Goal: Task Accomplishment & Management: Manage account settings

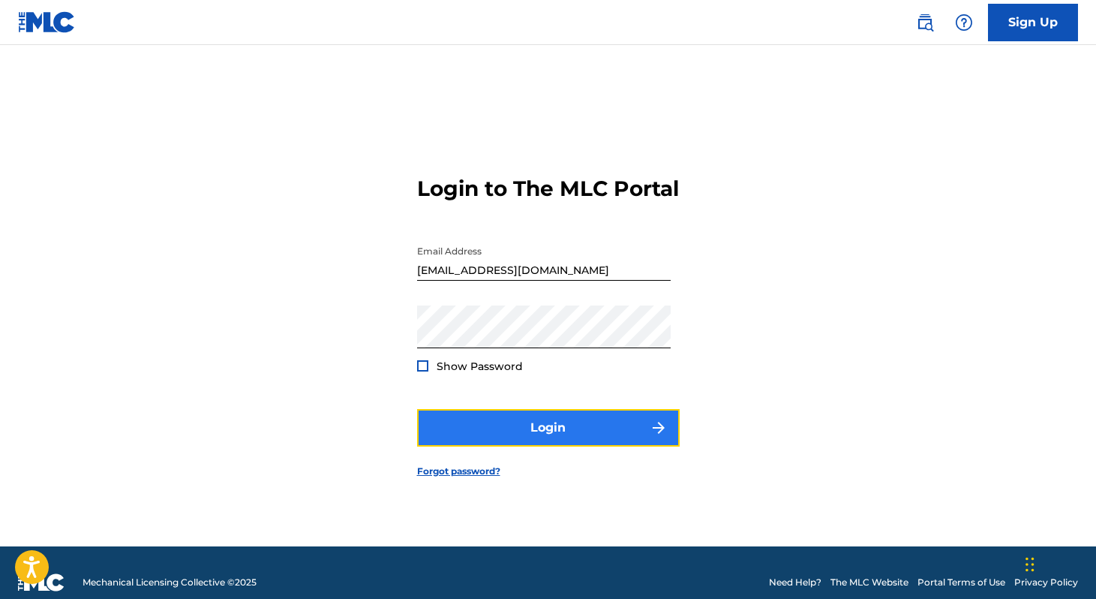
click at [565, 445] on button "Login" at bounding box center [548, 428] width 263 height 38
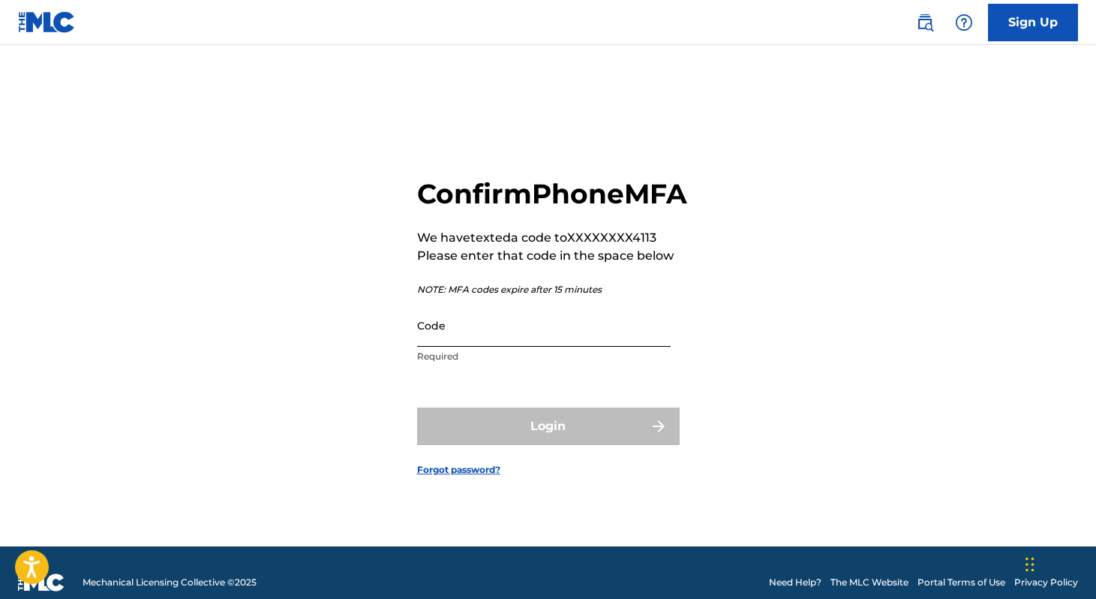
click at [503, 343] on input "Code" at bounding box center [544, 325] width 254 height 43
paste input "569888"
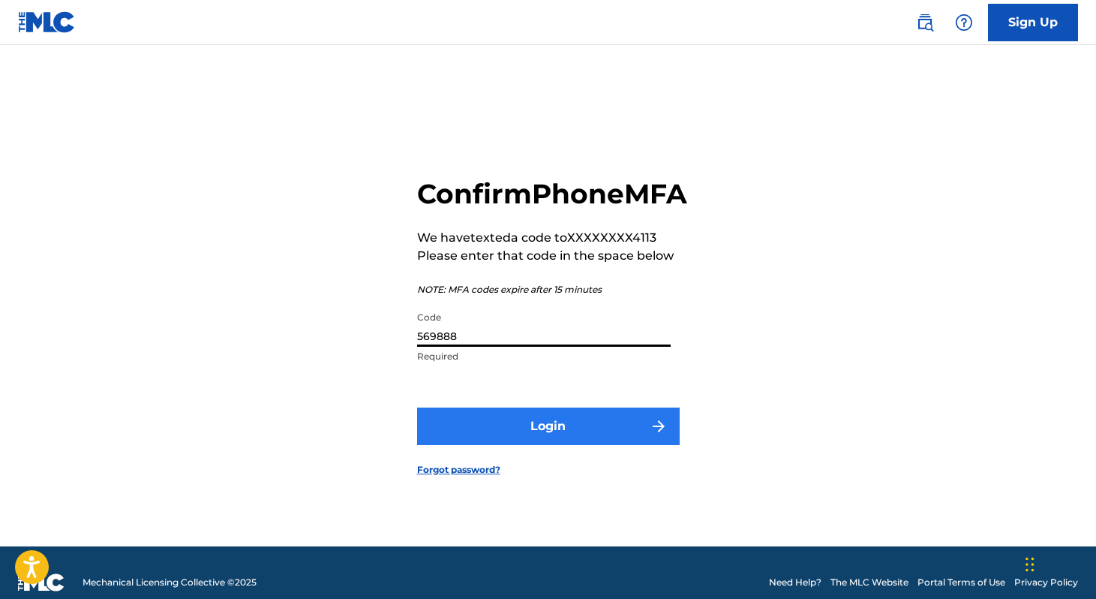
type input "569888"
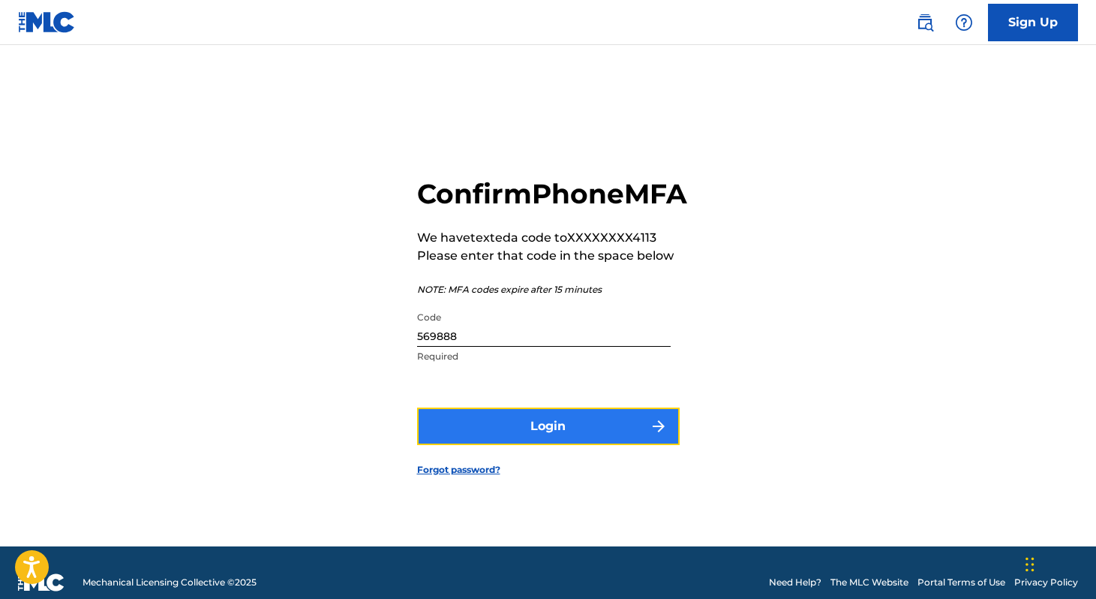
click at [521, 435] on button "Login" at bounding box center [548, 426] width 263 height 38
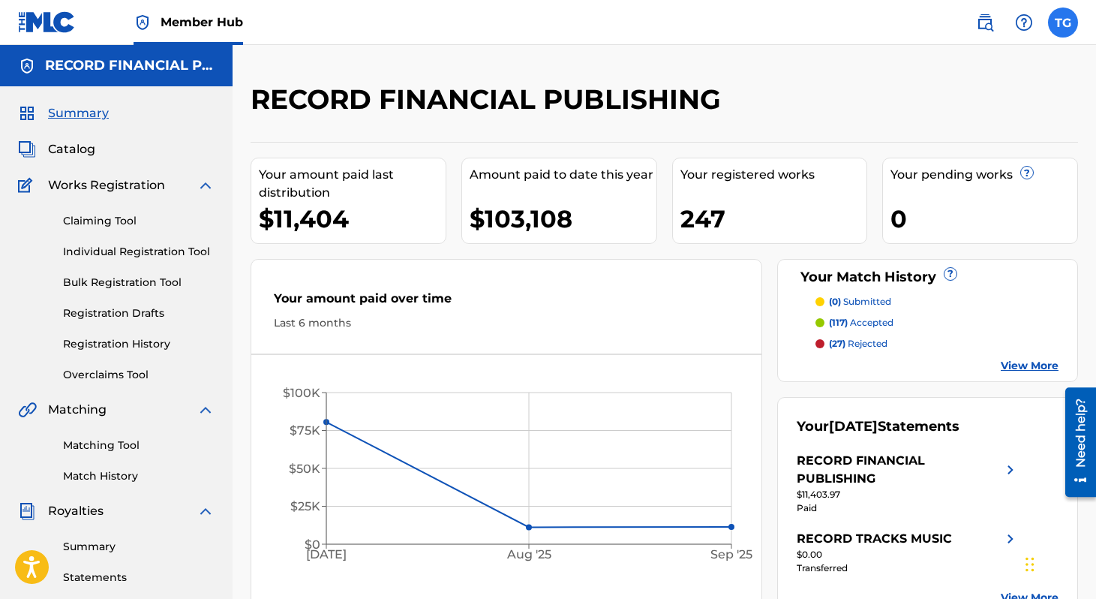
click at [1064, 20] on label at bounding box center [1063, 23] width 30 height 30
click at [1063, 23] on input "TG [PERSON_NAME] [EMAIL_ADDRESS][DOMAIN_NAME] Notification Preferences Profile …" at bounding box center [1063, 23] width 0 height 0
click at [755, 71] on div "RECORD FINANCIAL PUBLISHING Your amount paid last distribution $11,404 Amount p…" at bounding box center [664, 451] width 863 height 813
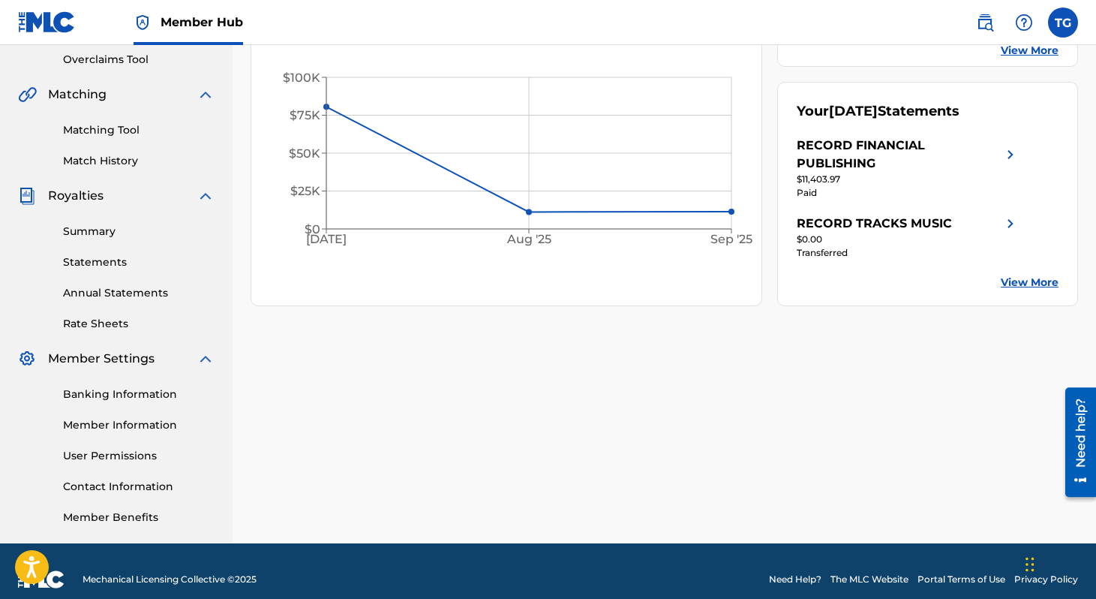
scroll to position [332, 0]
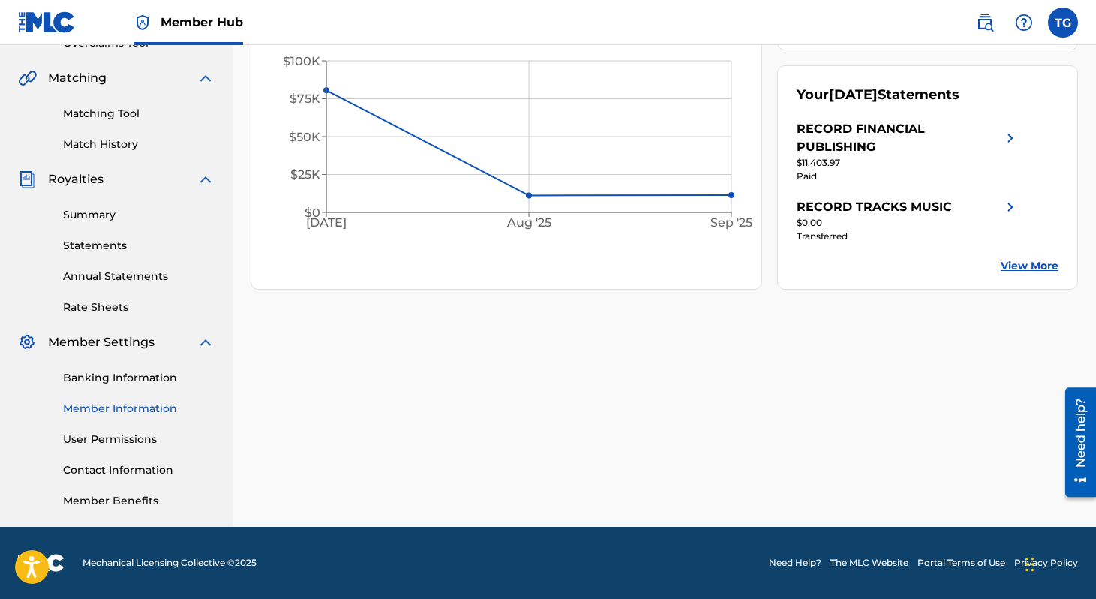
drag, startPoint x: 118, startPoint y: 408, endPoint x: 110, endPoint y: 446, distance: 38.2
click at [110, 446] on link "User Permissions" at bounding box center [139, 439] width 152 height 16
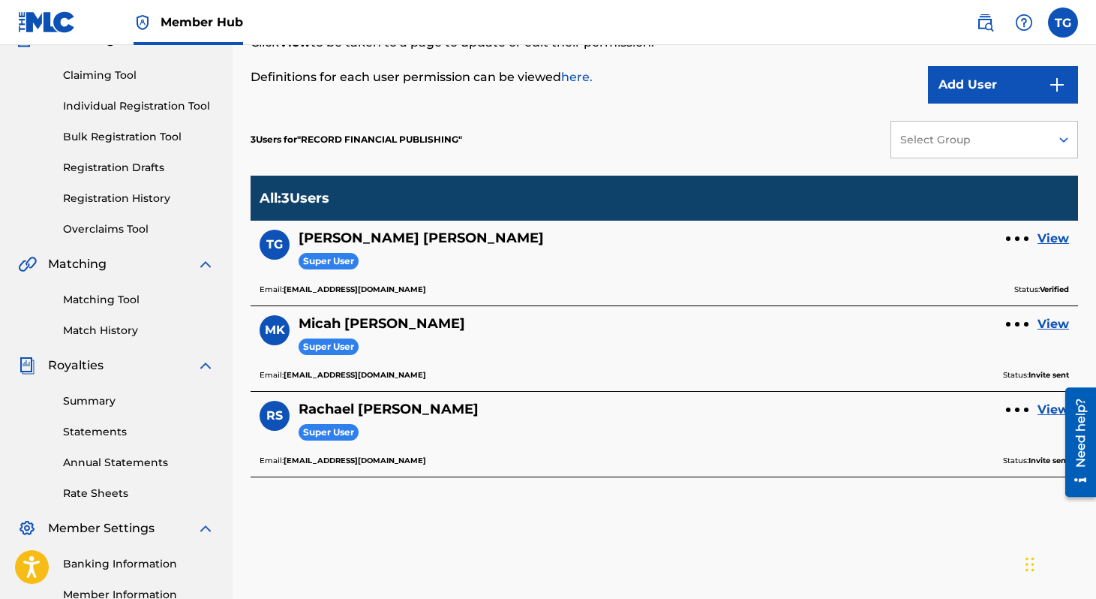
scroll to position [146, 0]
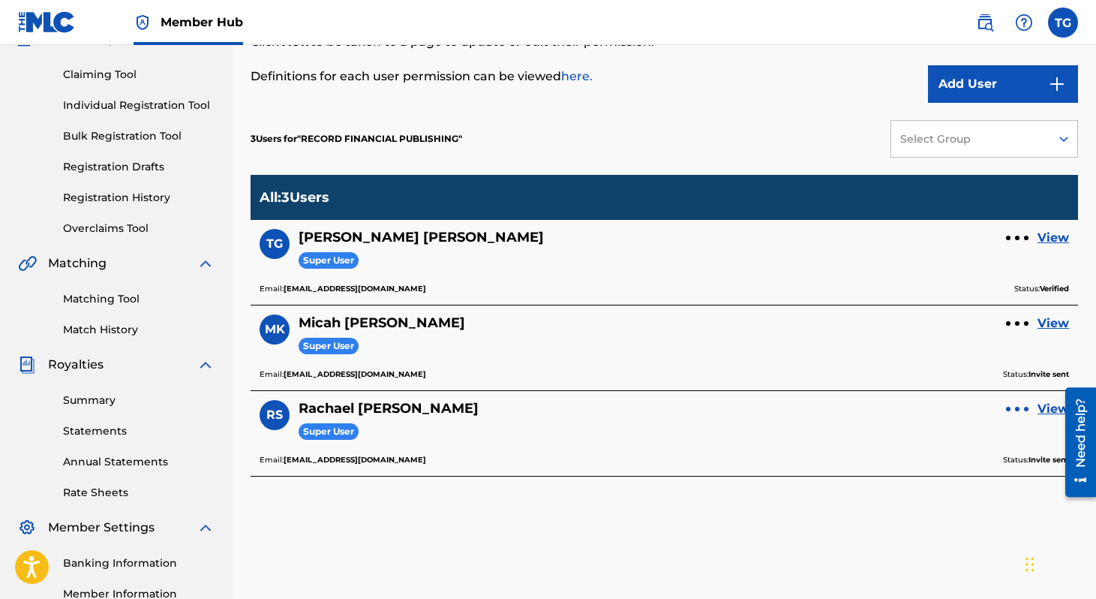
click at [1016, 407] on div at bounding box center [1017, 409] width 5 height 5
click at [1013, 369] on p "Remove User" at bounding box center [1017, 379] width 128 height 36
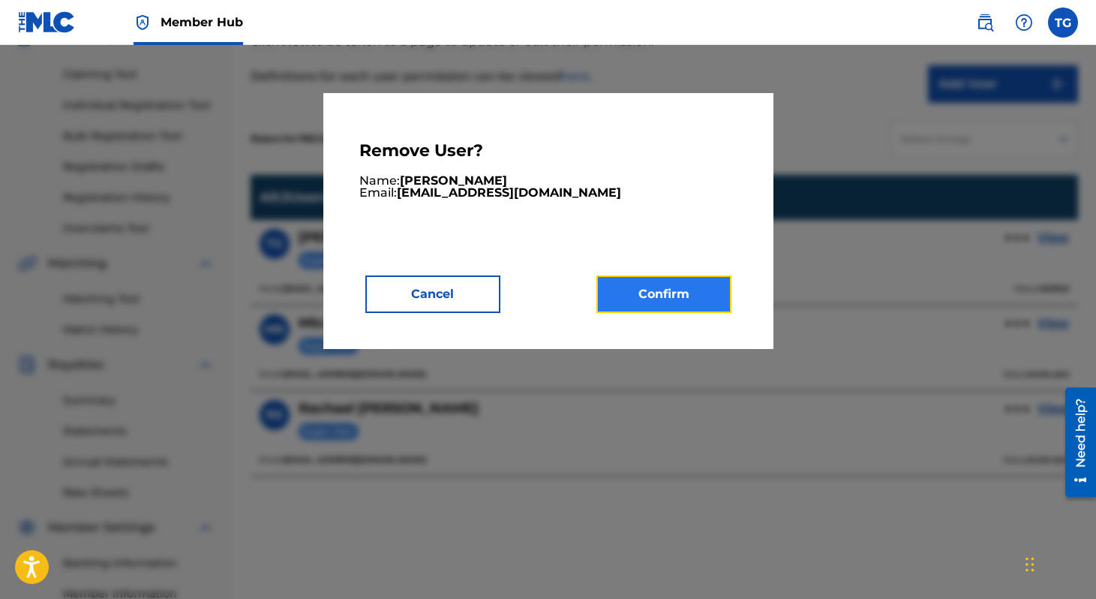
click at [690, 290] on button "Confirm" at bounding box center [663, 294] width 135 height 38
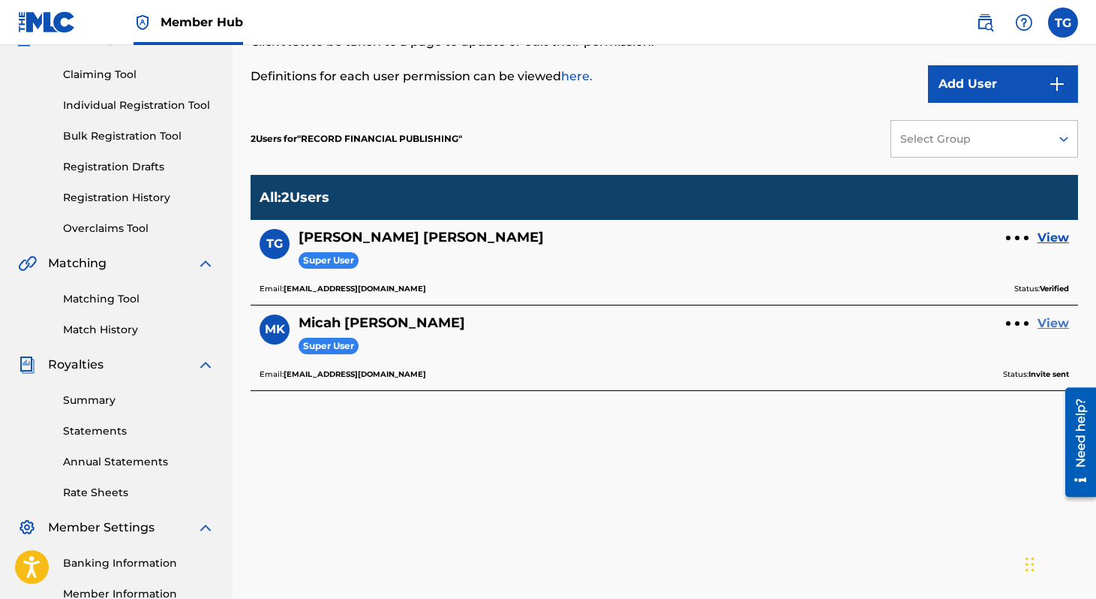
click at [1042, 322] on link "View" at bounding box center [1053, 323] width 32 height 18
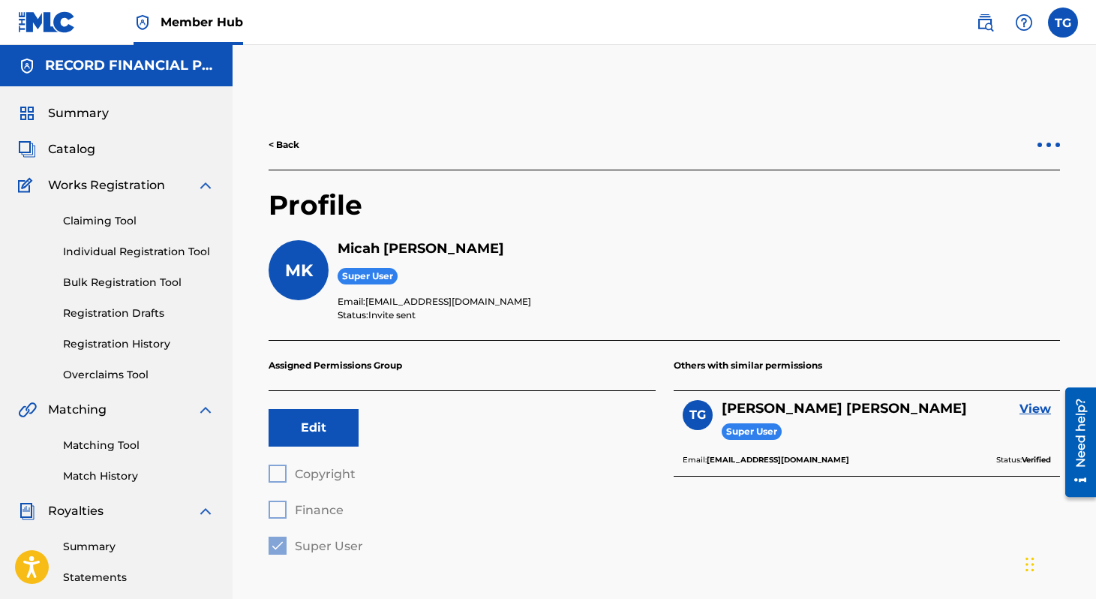
click at [1051, 143] on div at bounding box center [1048, 145] width 5 height 5
click at [971, 126] on p "Resend Invite" at bounding box center [966, 127] width 128 height 36
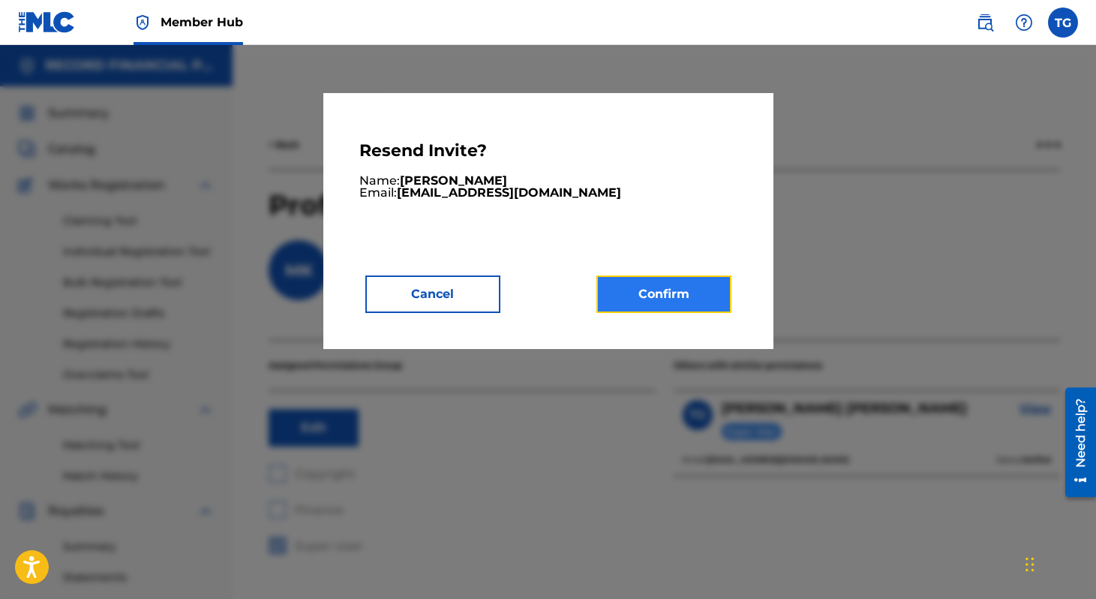
click at [676, 290] on button "Confirm" at bounding box center [663, 294] width 135 height 38
